Goal: Information Seeking & Learning: Learn about a topic

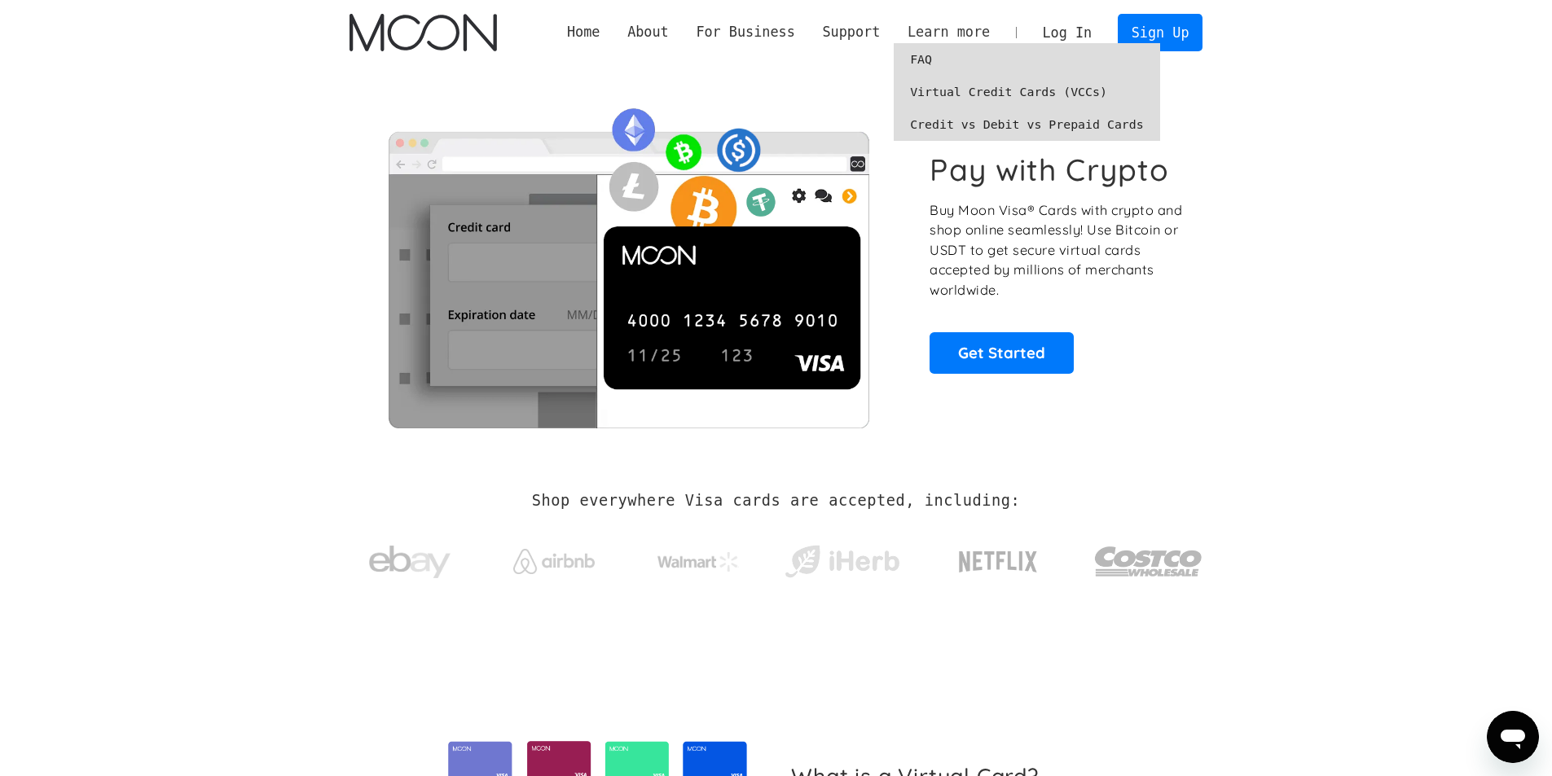
click at [958, 23] on div "Learn more" at bounding box center [949, 32] width 82 height 20
click at [943, 64] on link "FAQ" at bounding box center [1027, 59] width 266 height 33
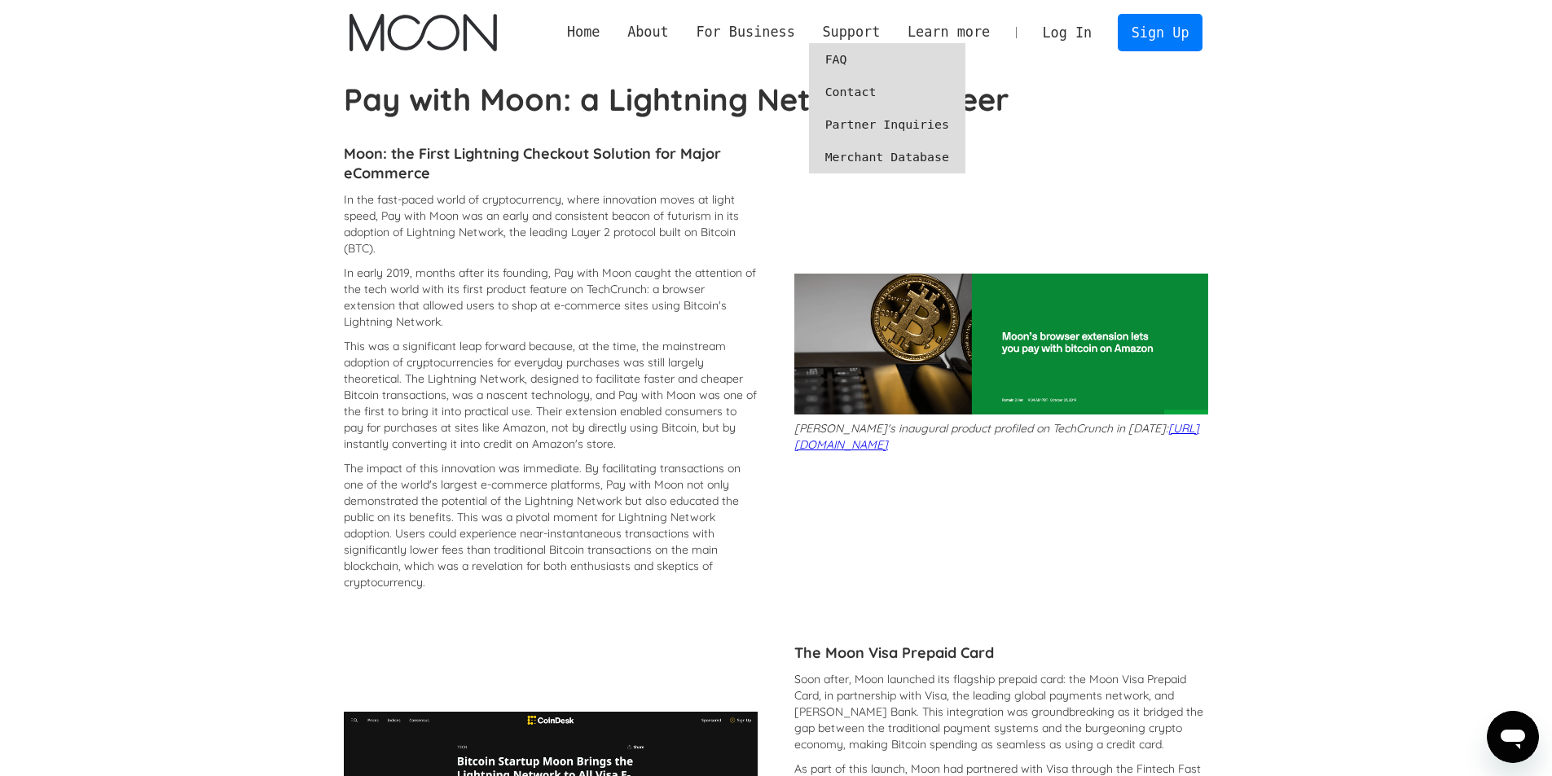
click at [840, 63] on link "FAQ" at bounding box center [887, 59] width 156 height 33
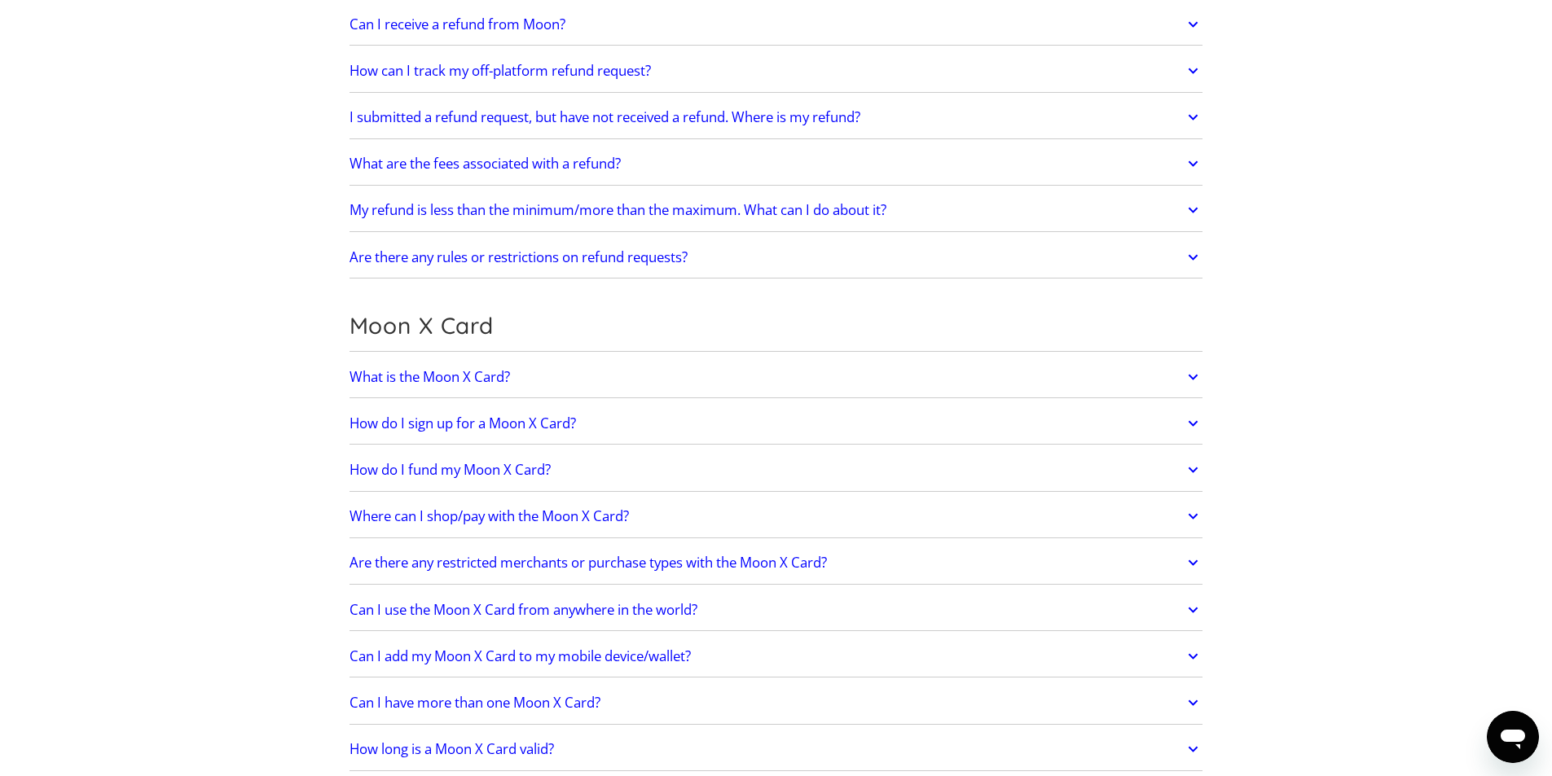
scroll to position [978, 0]
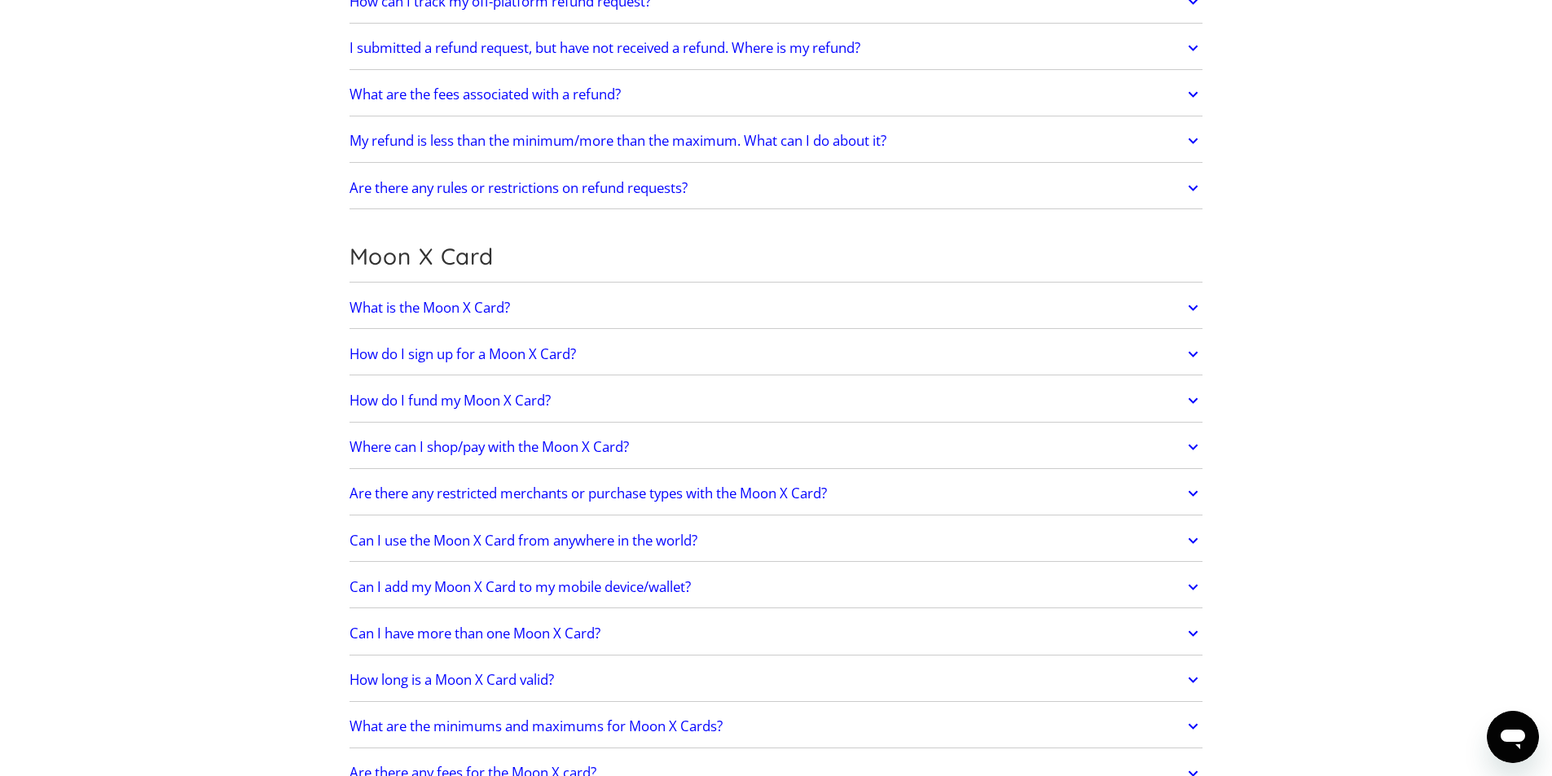
click at [484, 307] on h2 "What is the Moon X Card?" at bounding box center [429, 308] width 160 height 16
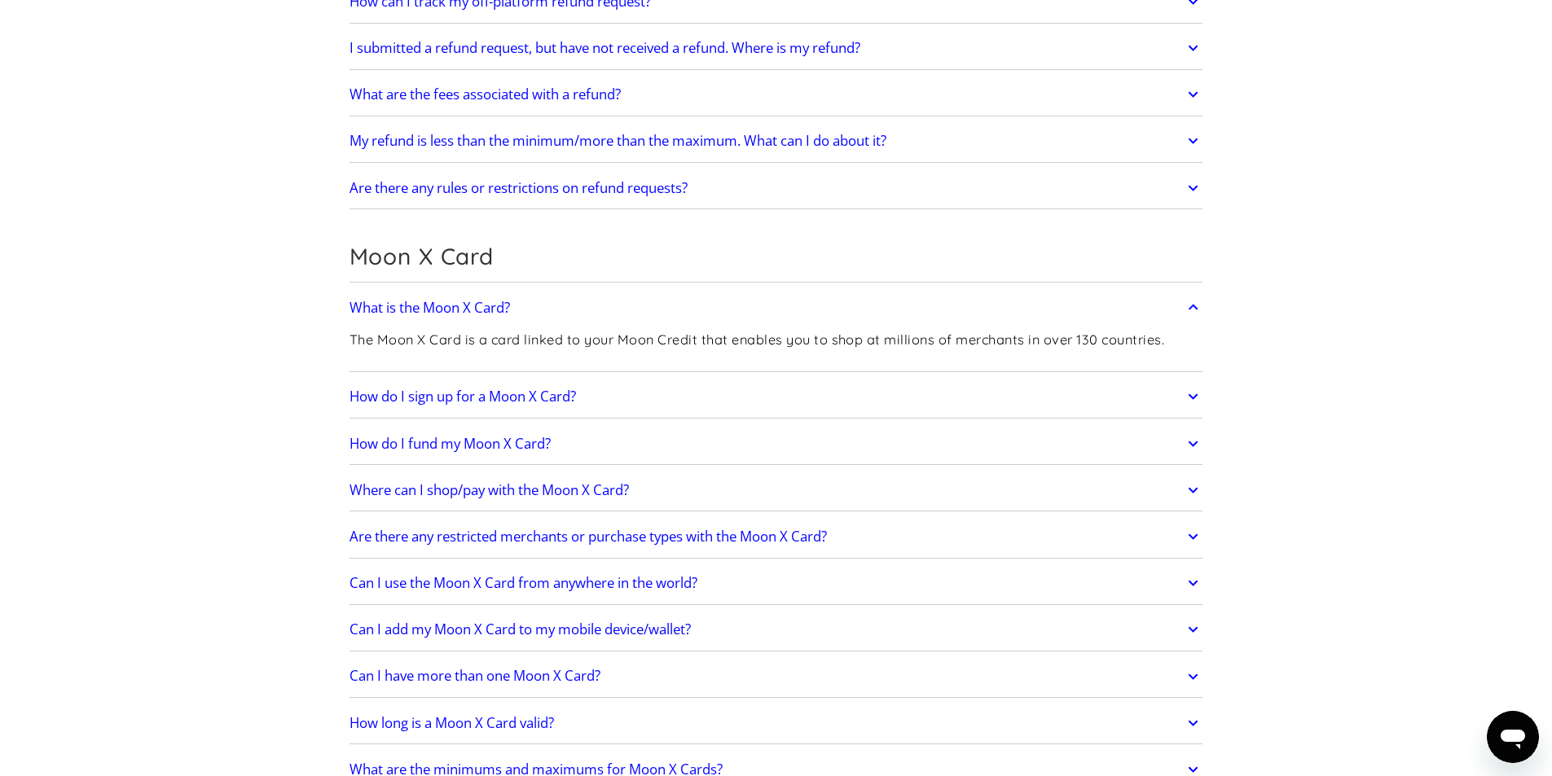
click at [461, 449] on h2 "How do I fund my Moon X Card?" at bounding box center [449, 444] width 201 height 16
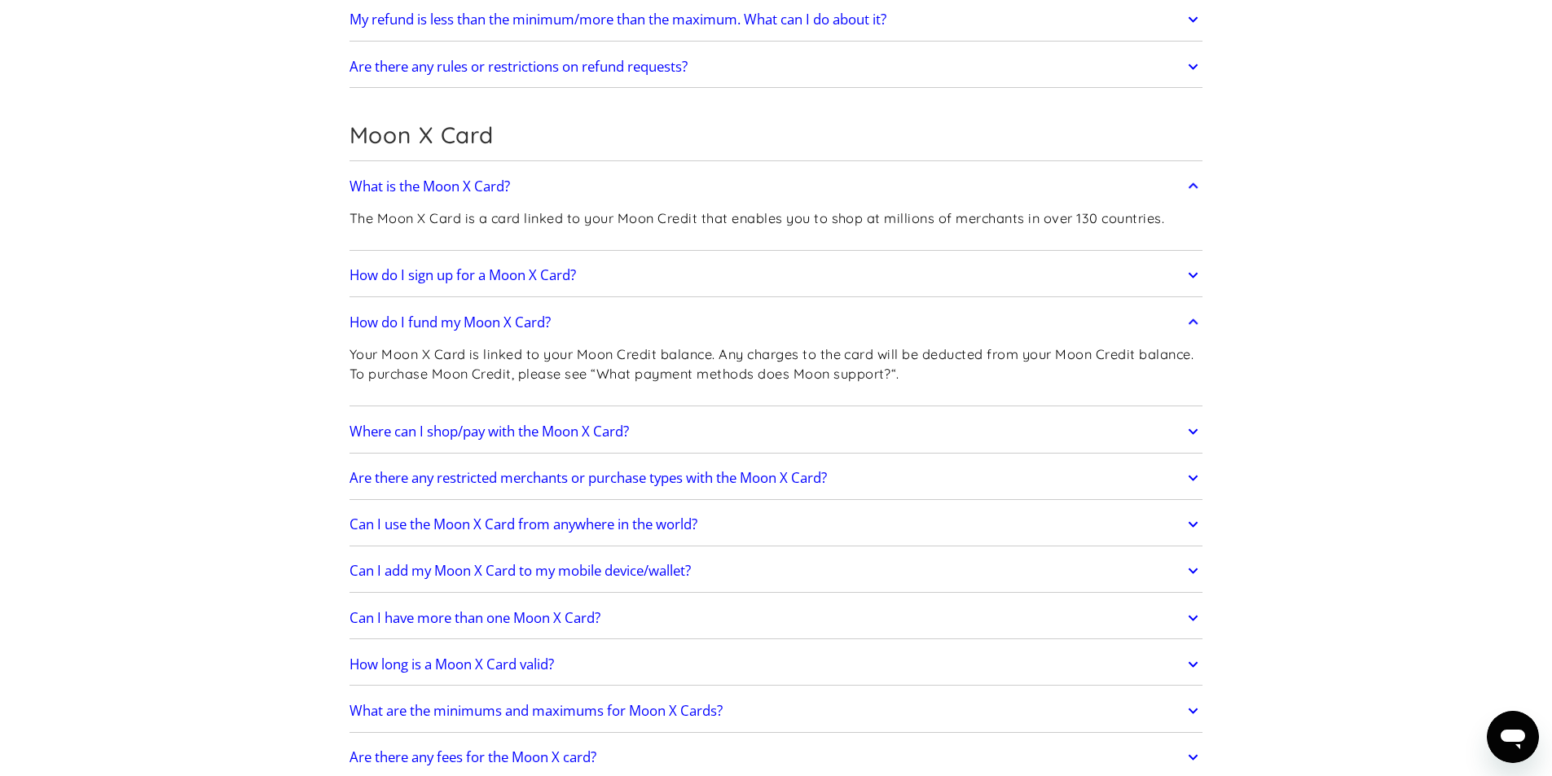
scroll to position [1173, 0]
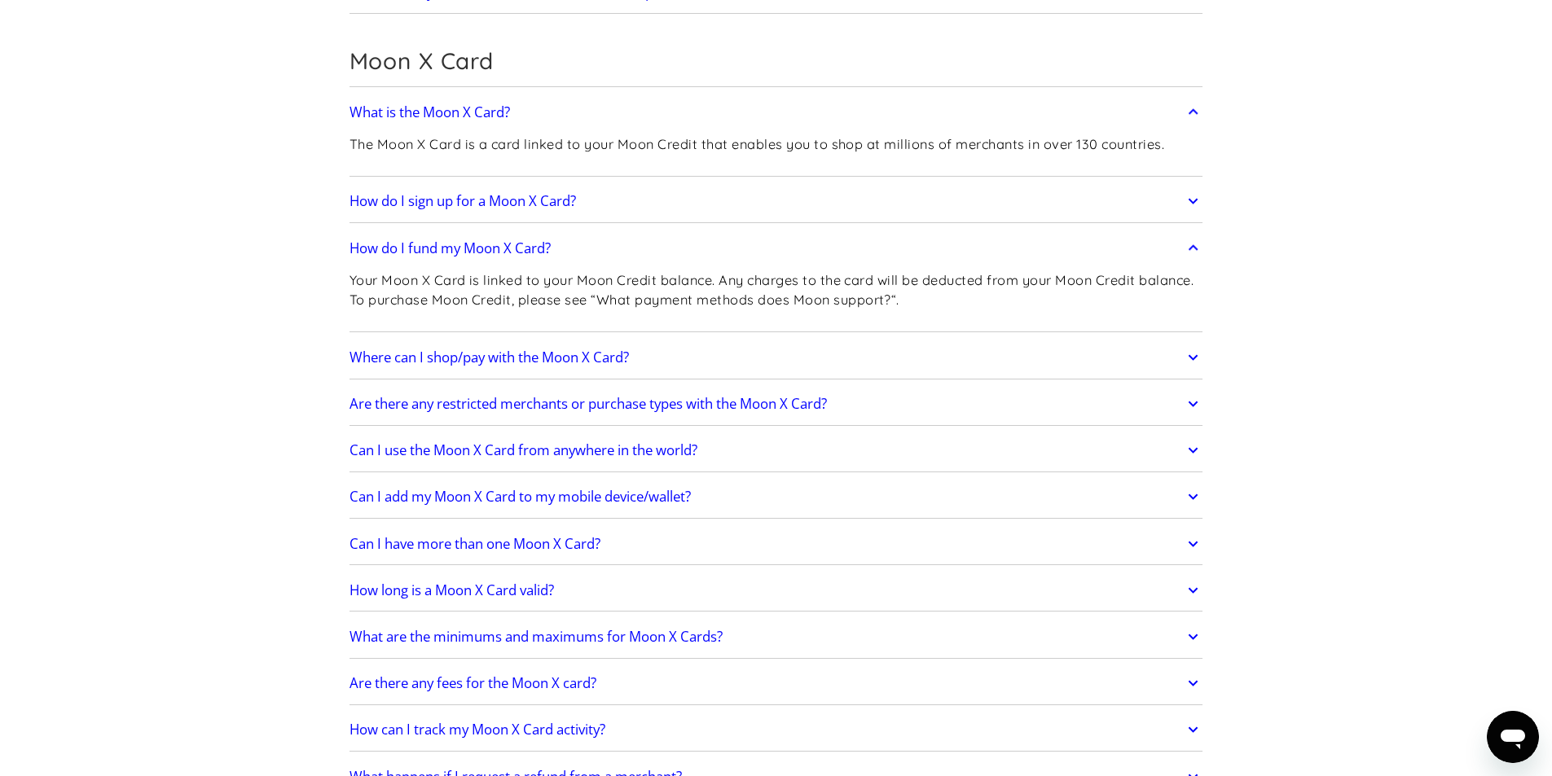
click at [507, 675] on h2 "Are there any fees for the Moon X card?" at bounding box center [472, 683] width 247 height 16
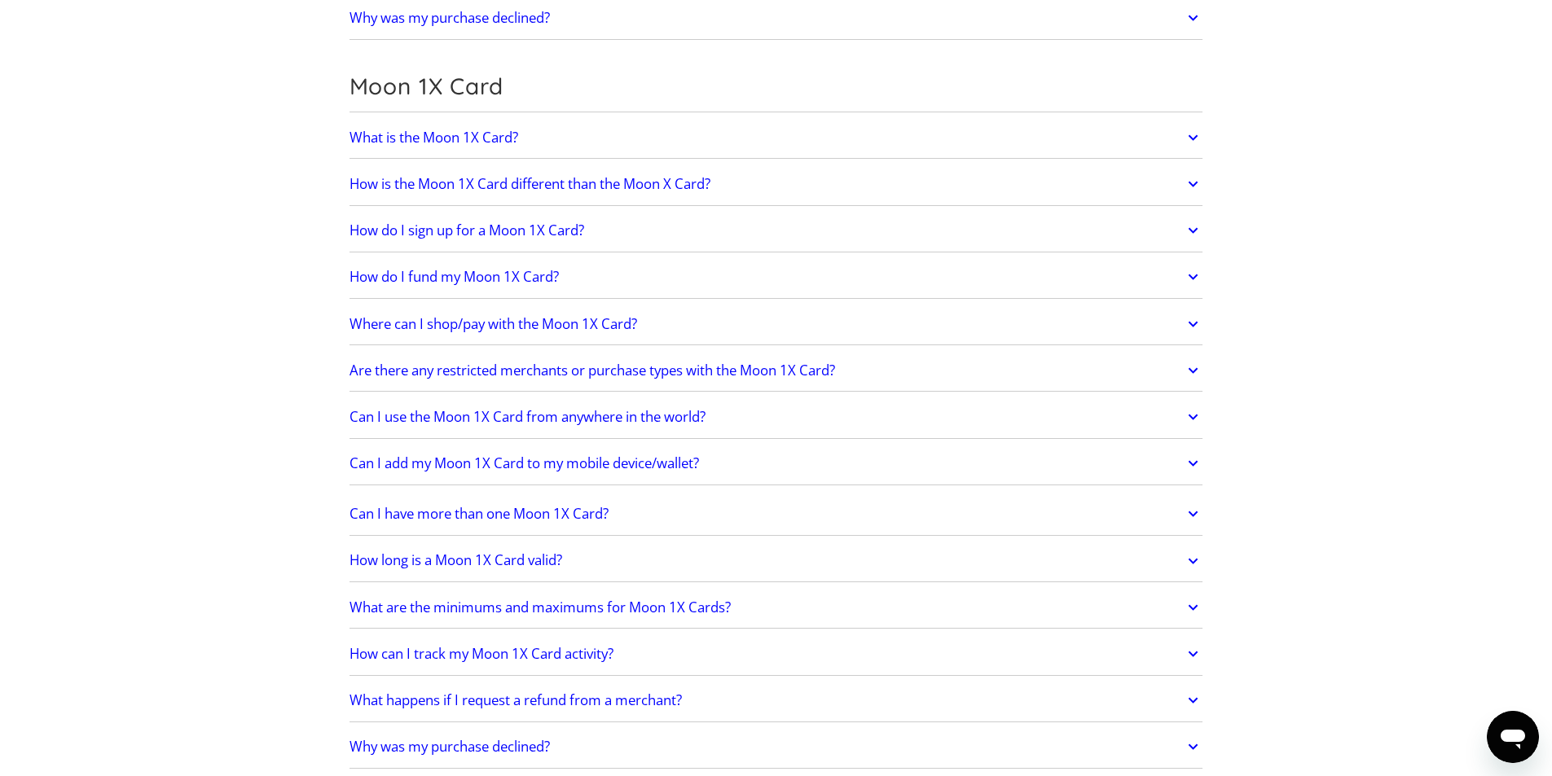
scroll to position [2053, 0]
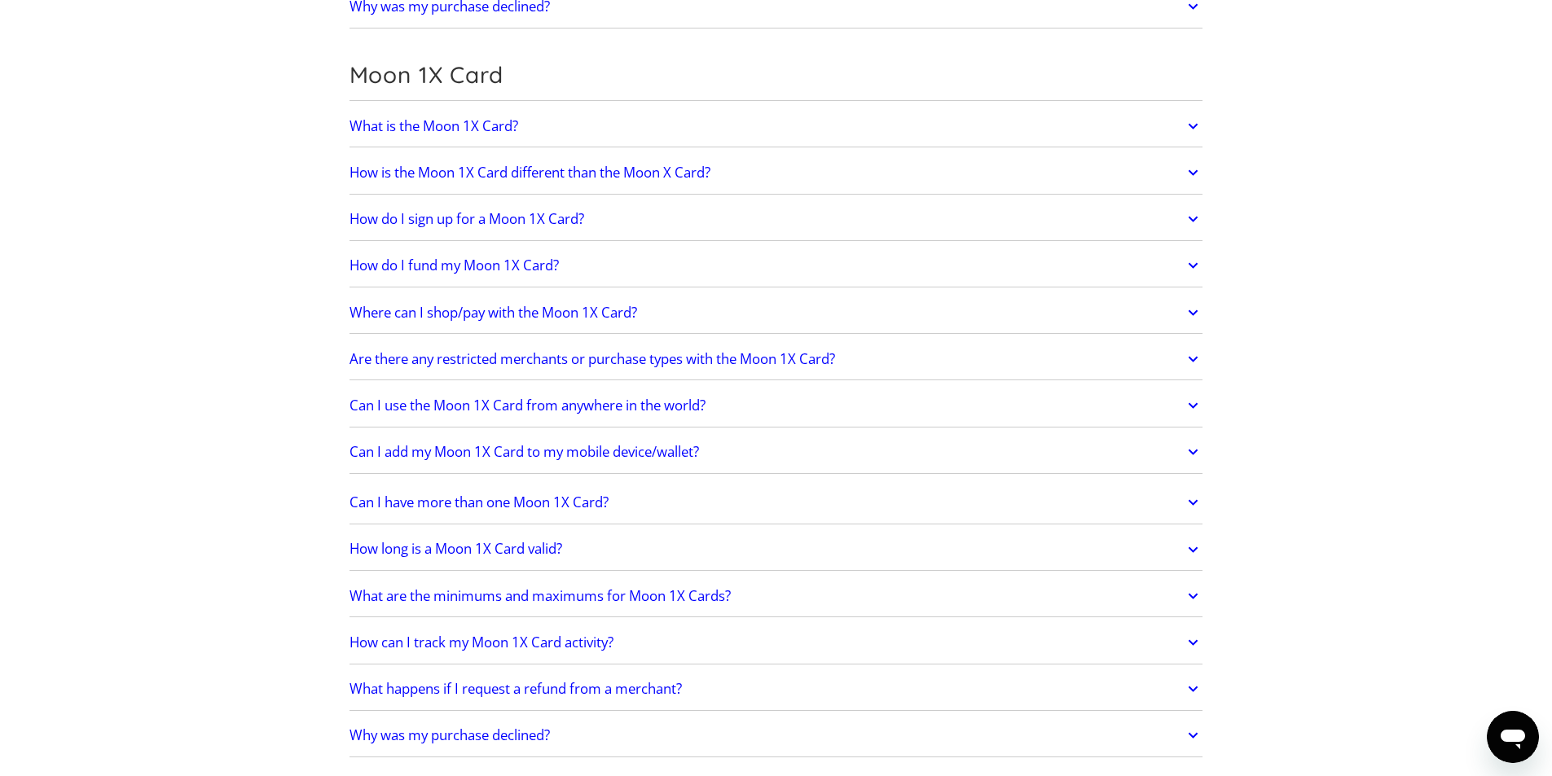
click at [583, 555] on link "How long is a Moon 1X Card valid?" at bounding box center [776, 550] width 854 height 34
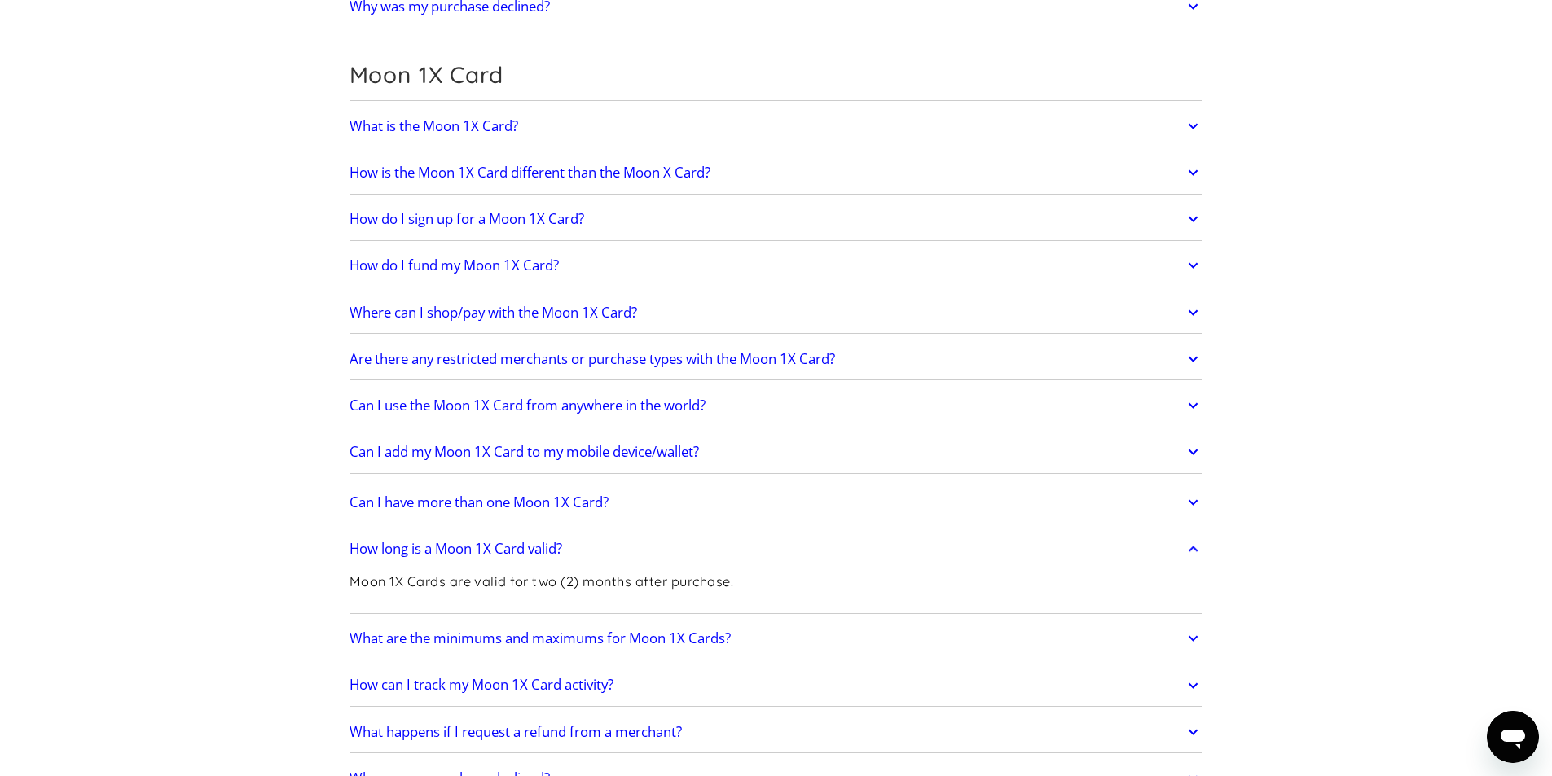
click at [583, 555] on link "How long is a Moon 1X Card valid?" at bounding box center [776, 550] width 854 height 34
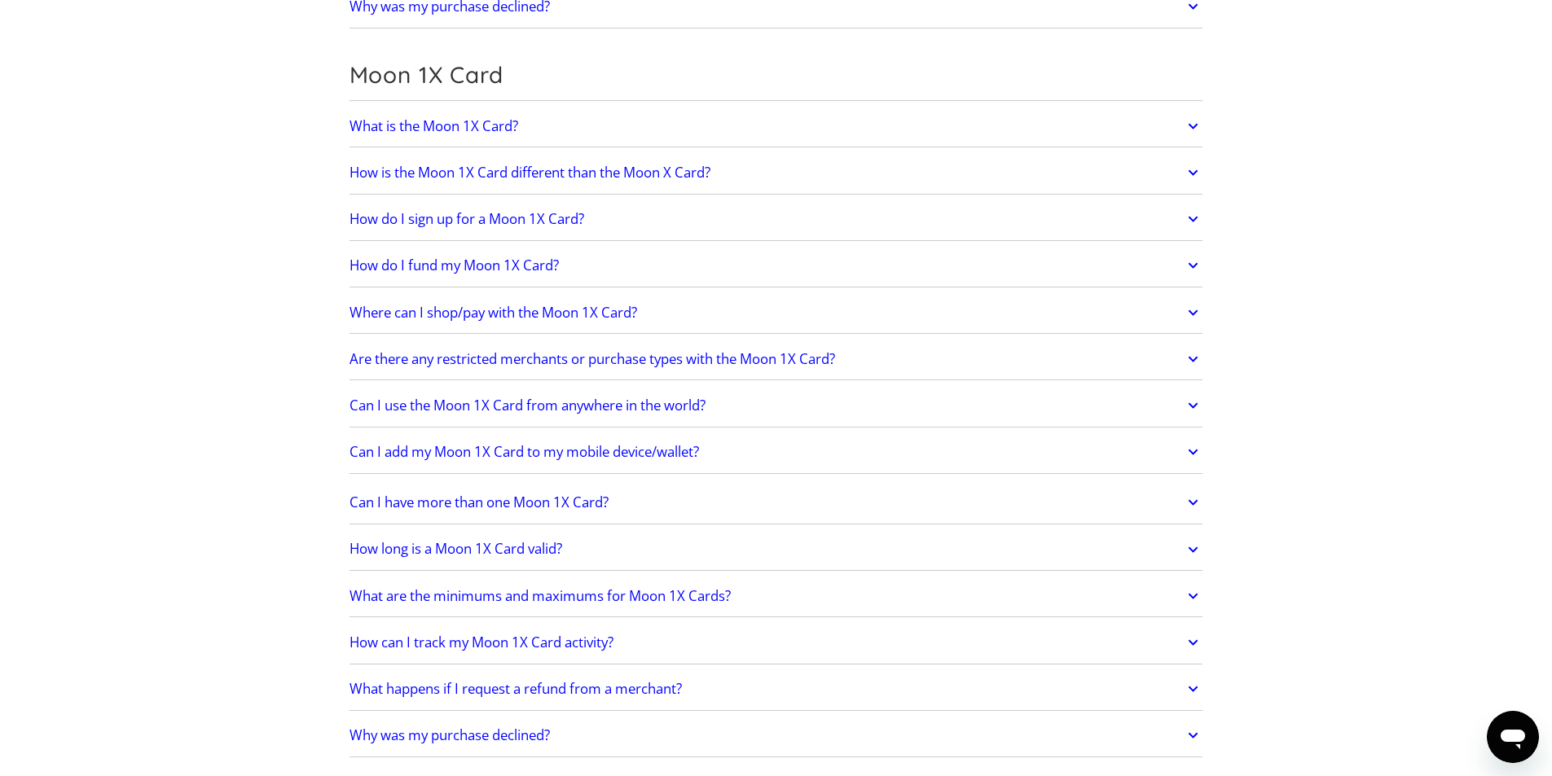
click at [603, 594] on h2 "What are the minimums and maximums for Moon 1X Cards?" at bounding box center [539, 596] width 381 height 16
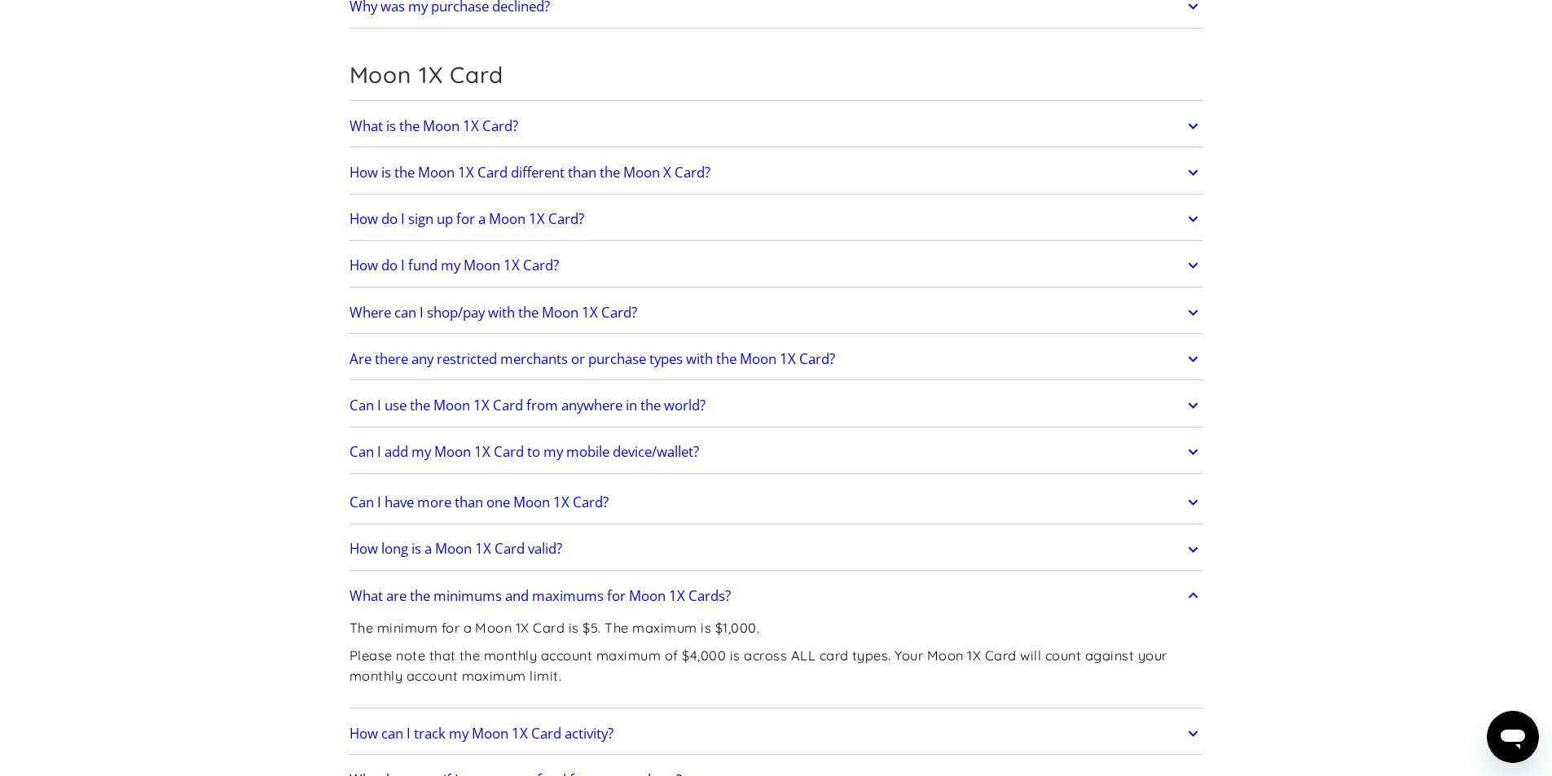
click at [562, 556] on h2 "How long is a Moon 1X Card valid?" at bounding box center [455, 549] width 213 height 16
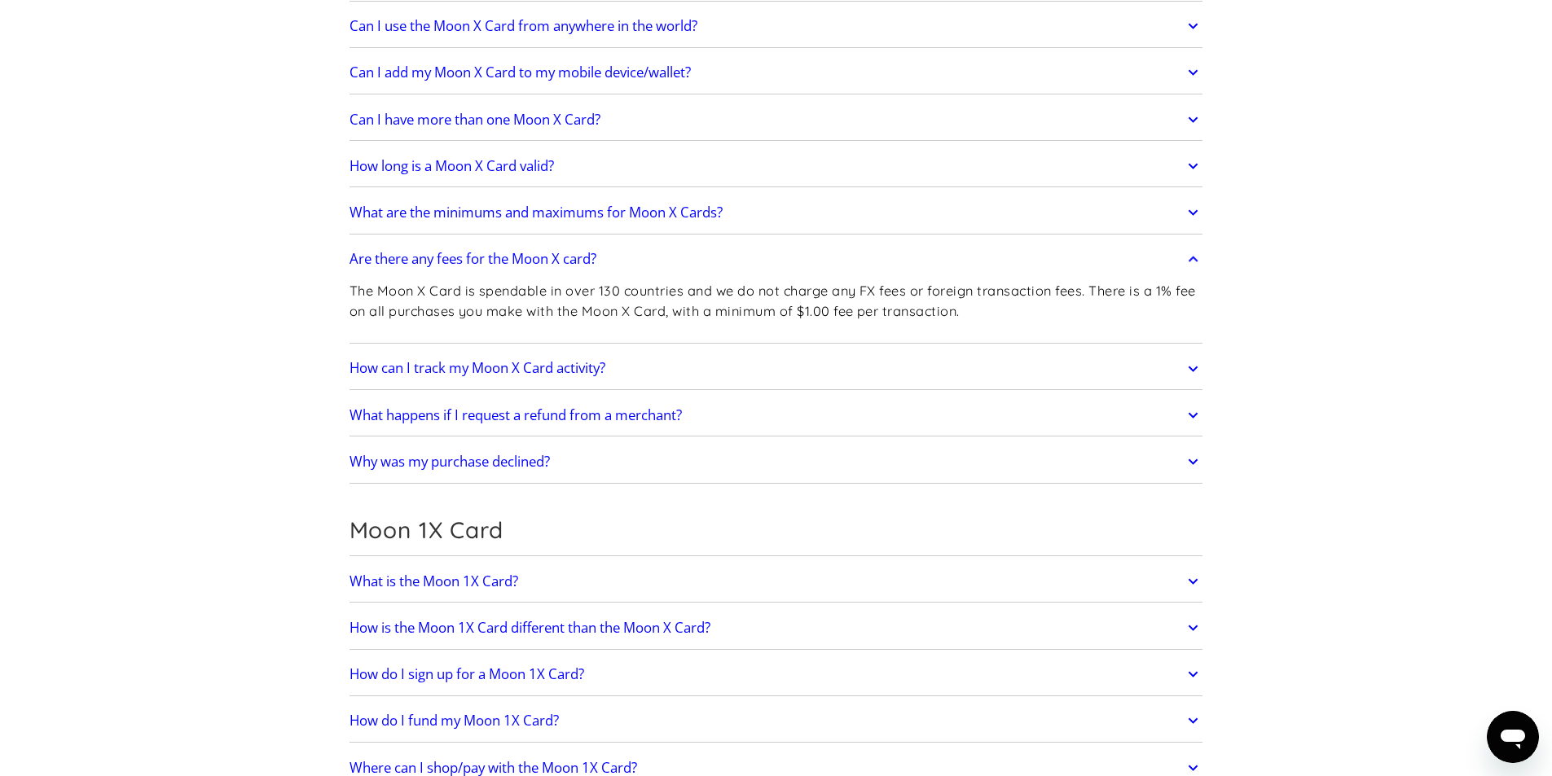
scroll to position [1564, 0]
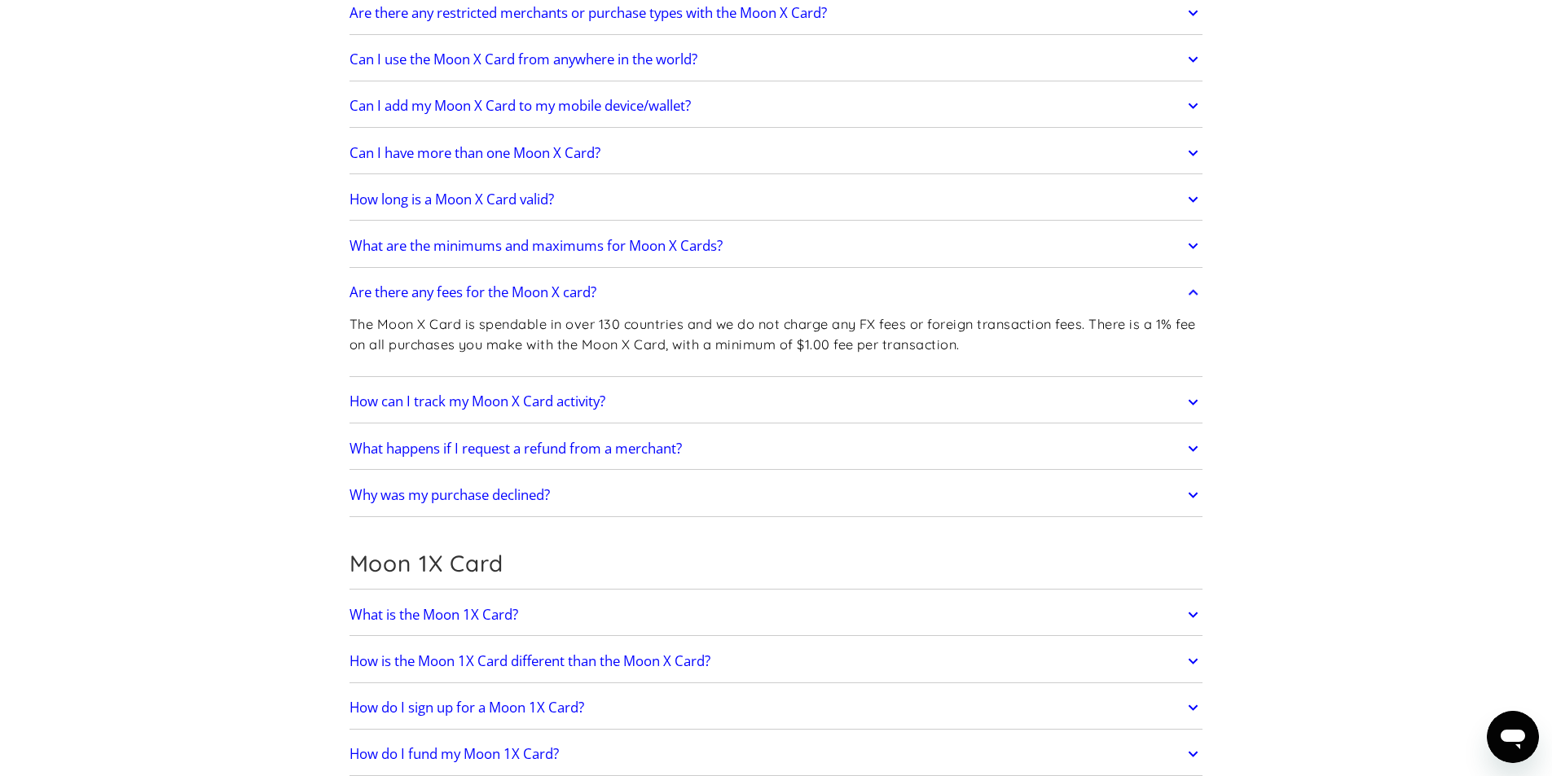
click at [545, 207] on h2 "How long is a Moon X Card valid?" at bounding box center [451, 199] width 204 height 16
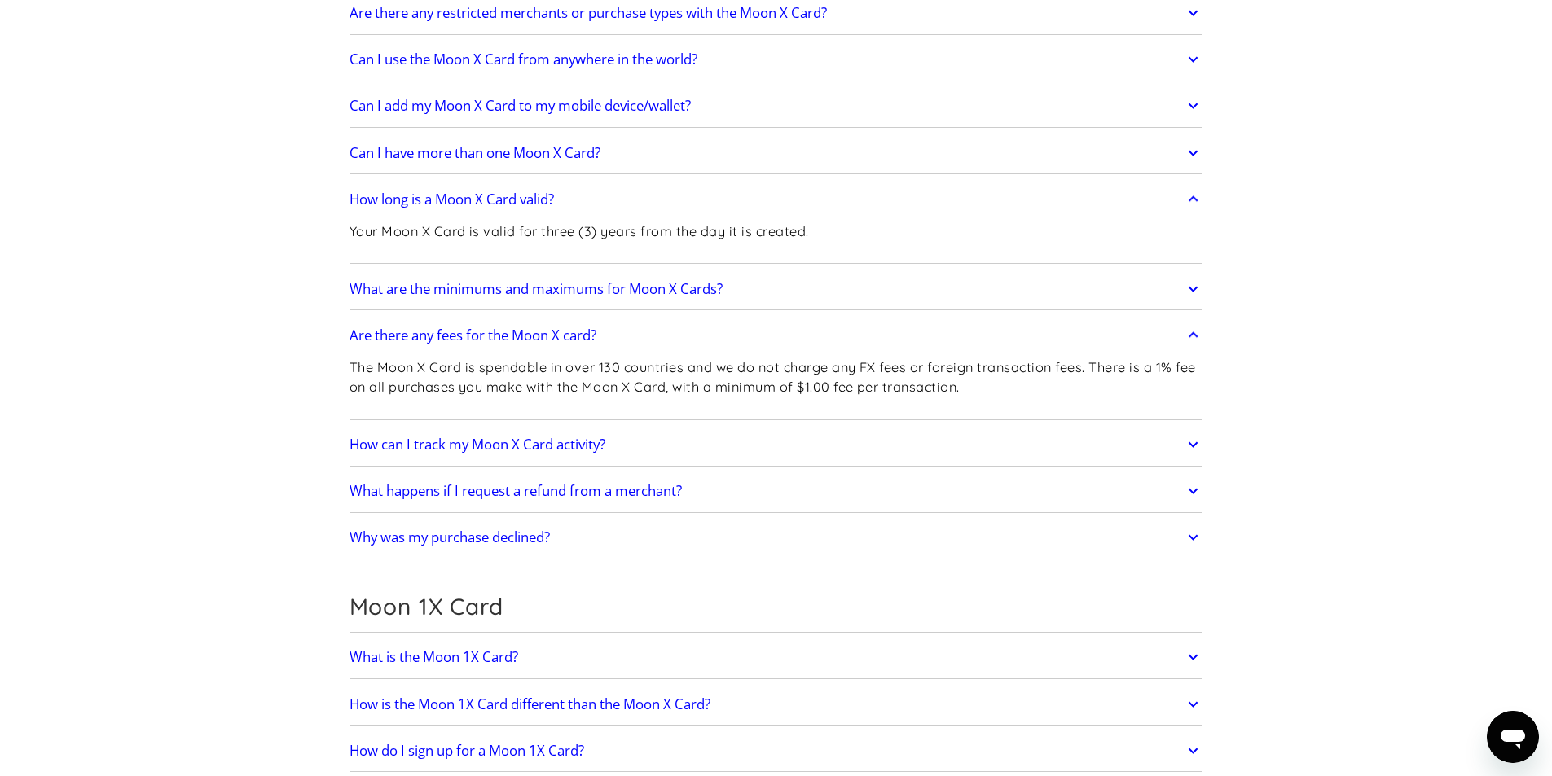
click at [563, 296] on h2 "What are the minimums and maximums for Moon X Cards?" at bounding box center [535, 289] width 373 height 16
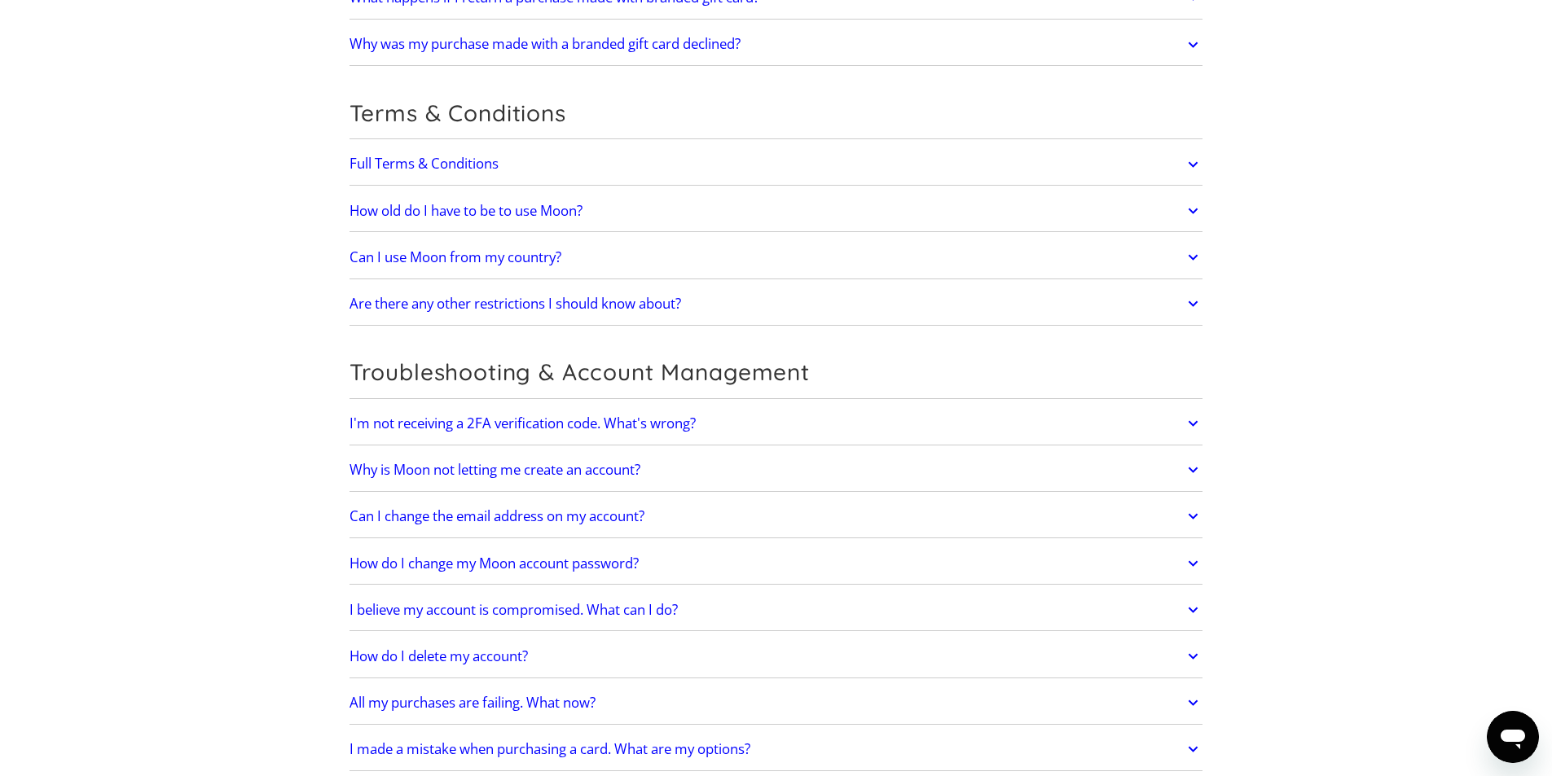
scroll to position [3741, 0]
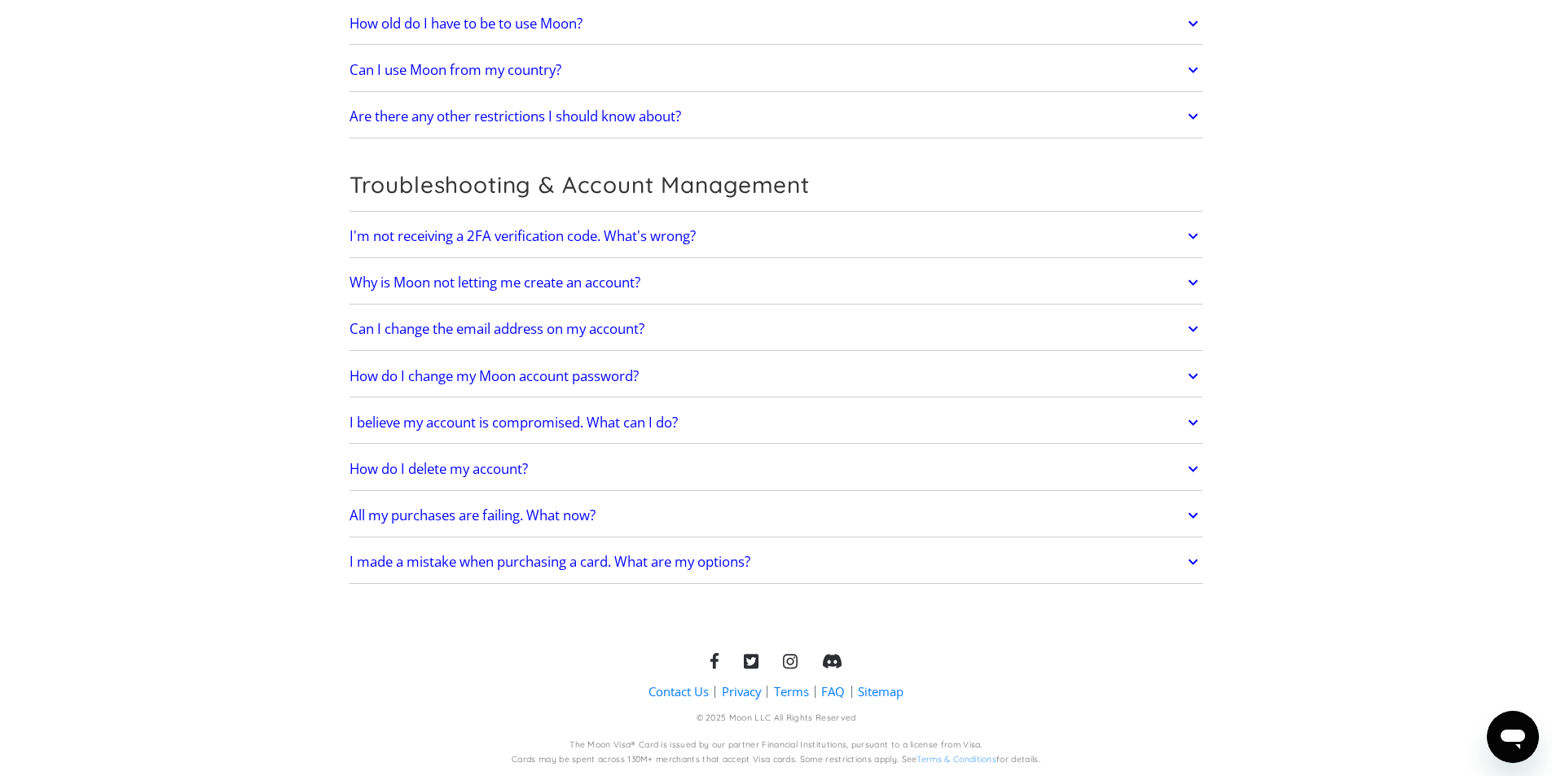
click at [948, 743] on div "The Moon Visa® Card is issued by our partner Financial Institutions, pursuant t…" at bounding box center [775, 746] width 413 height 12
drag, startPoint x: 948, startPoint y: 743, endPoint x: 991, endPoint y: 743, distance: 43.2
click at [991, 743] on div "The Moon Visa® Card is issued by our partner Financial Institutions, pursuant t…" at bounding box center [776, 753] width 529 height 26
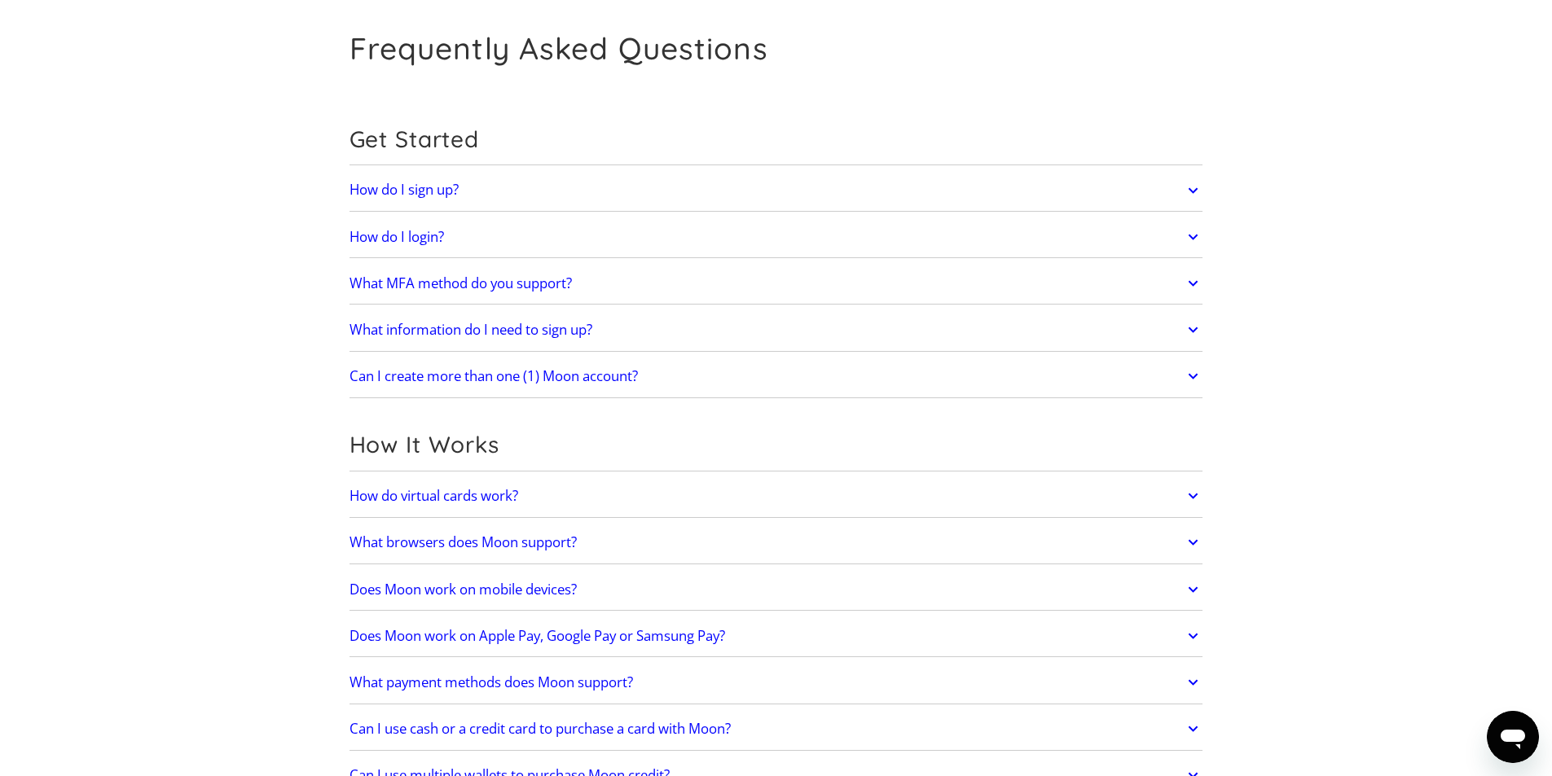
scroll to position [0, 0]
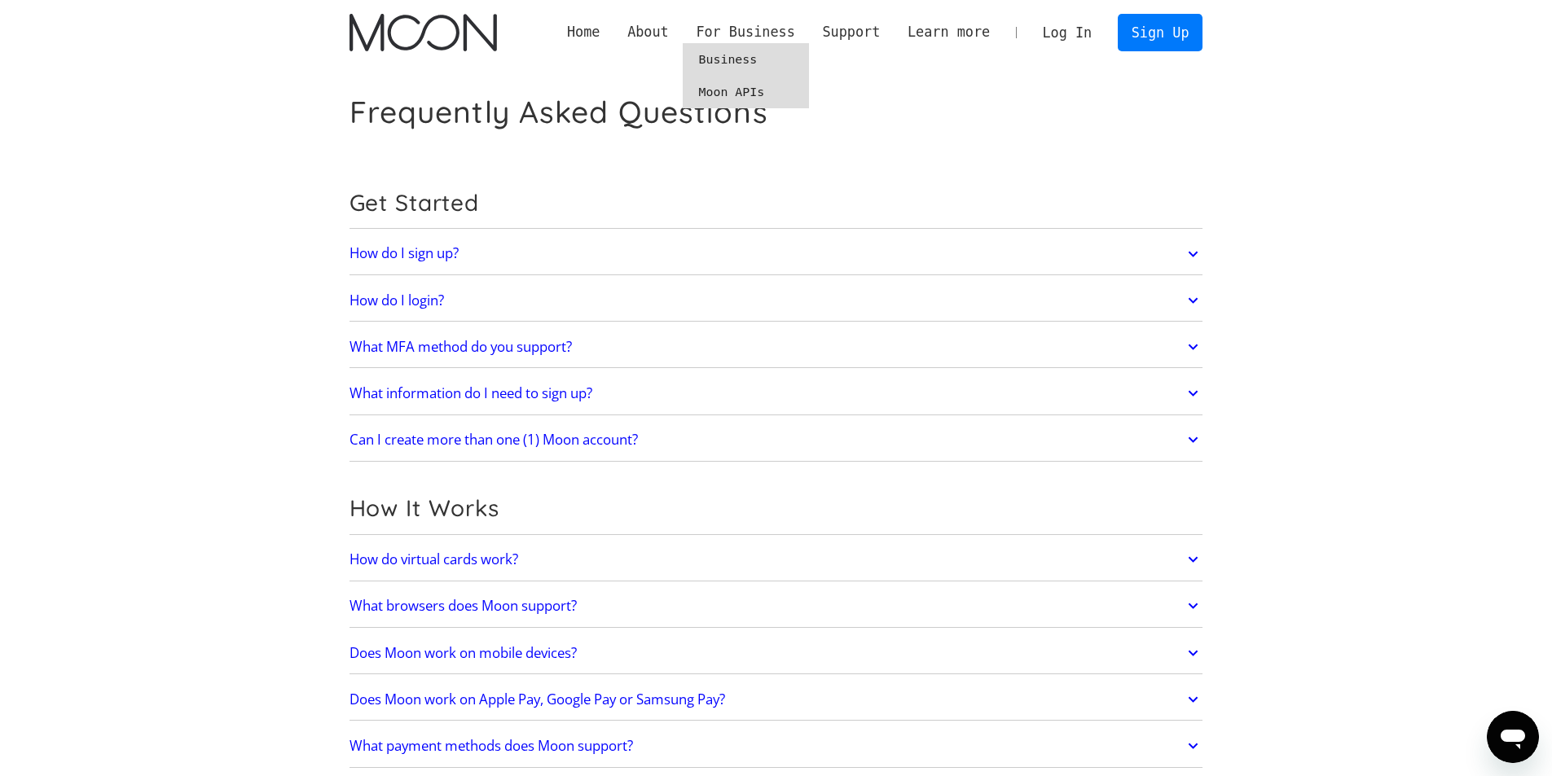
click at [750, 62] on link "Business" at bounding box center [746, 59] width 126 height 33
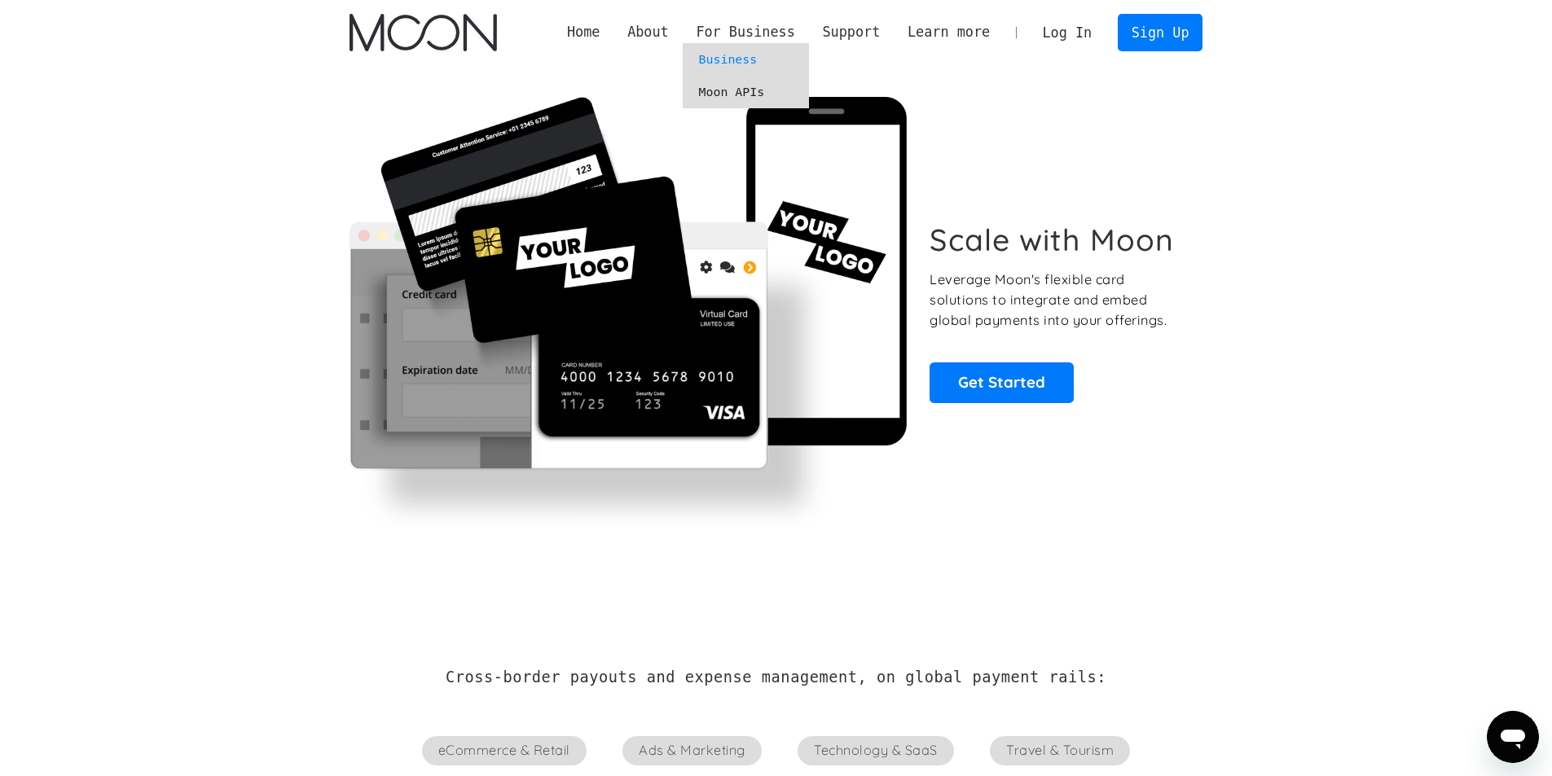
click at [726, 95] on link "Moon APIs" at bounding box center [746, 92] width 126 height 33
